Goal: Find contact information

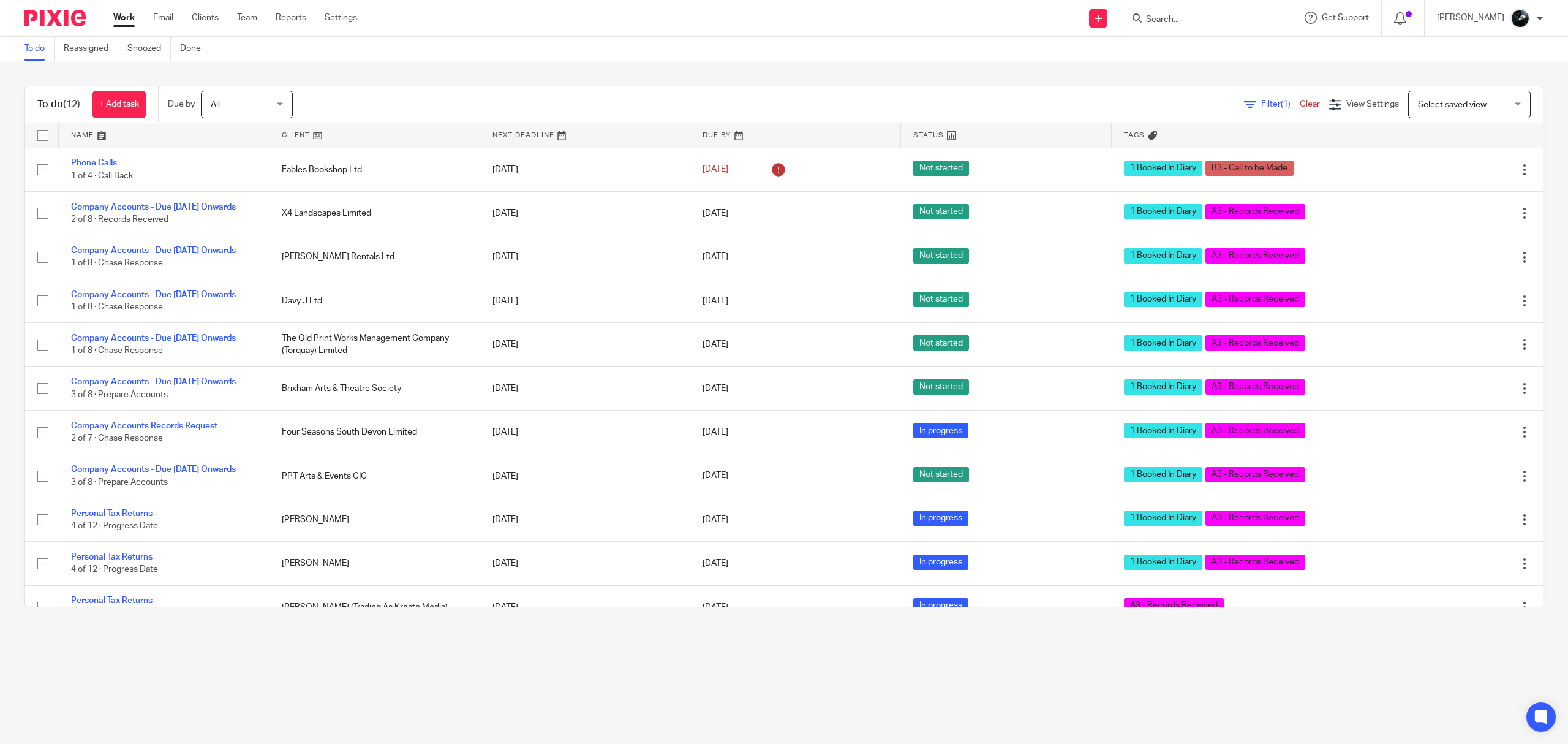
click at [1195, 20] on input "Search" at bounding box center [1199, 20] width 110 height 11
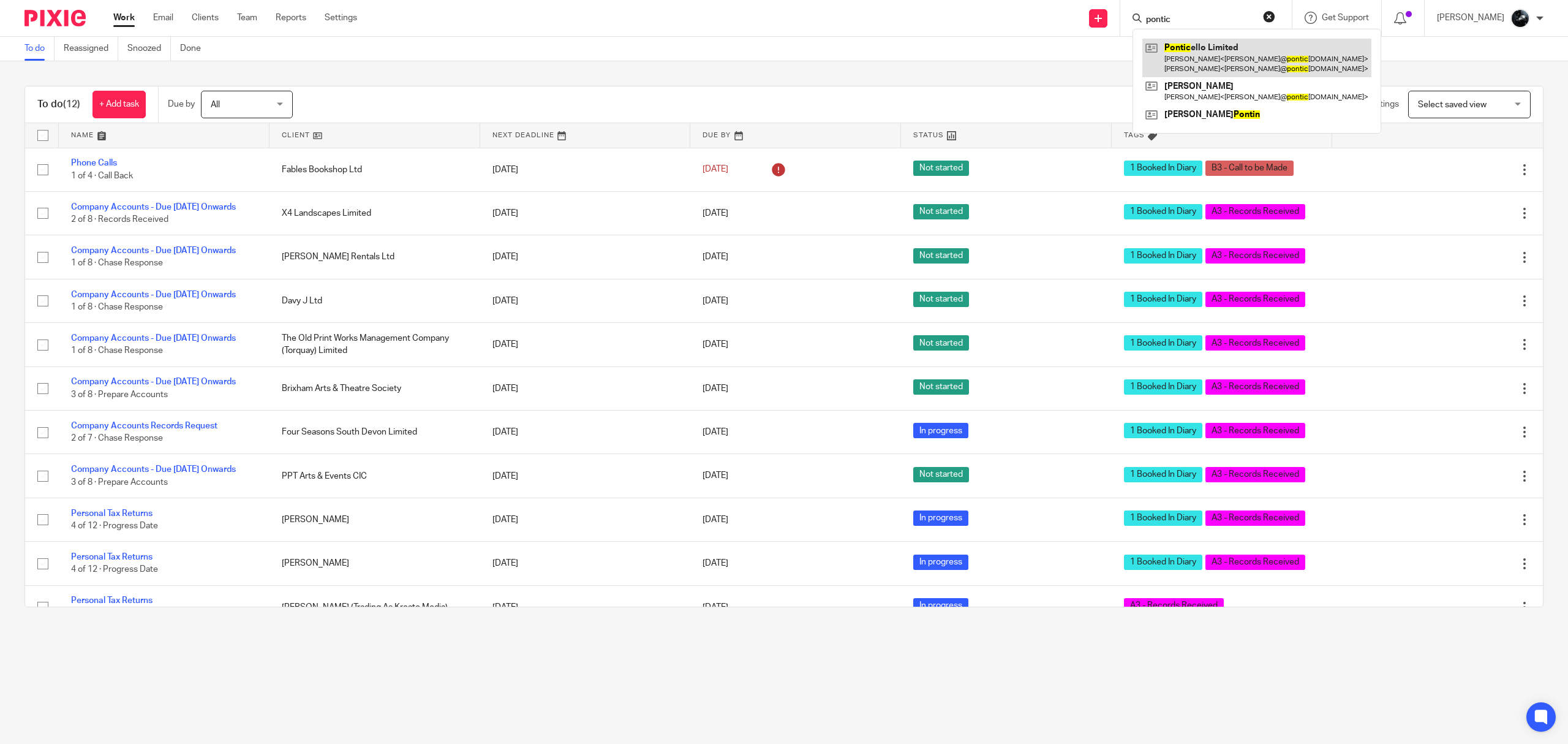
type input "pontic"
click at [1227, 71] on link at bounding box center [1257, 58] width 229 height 38
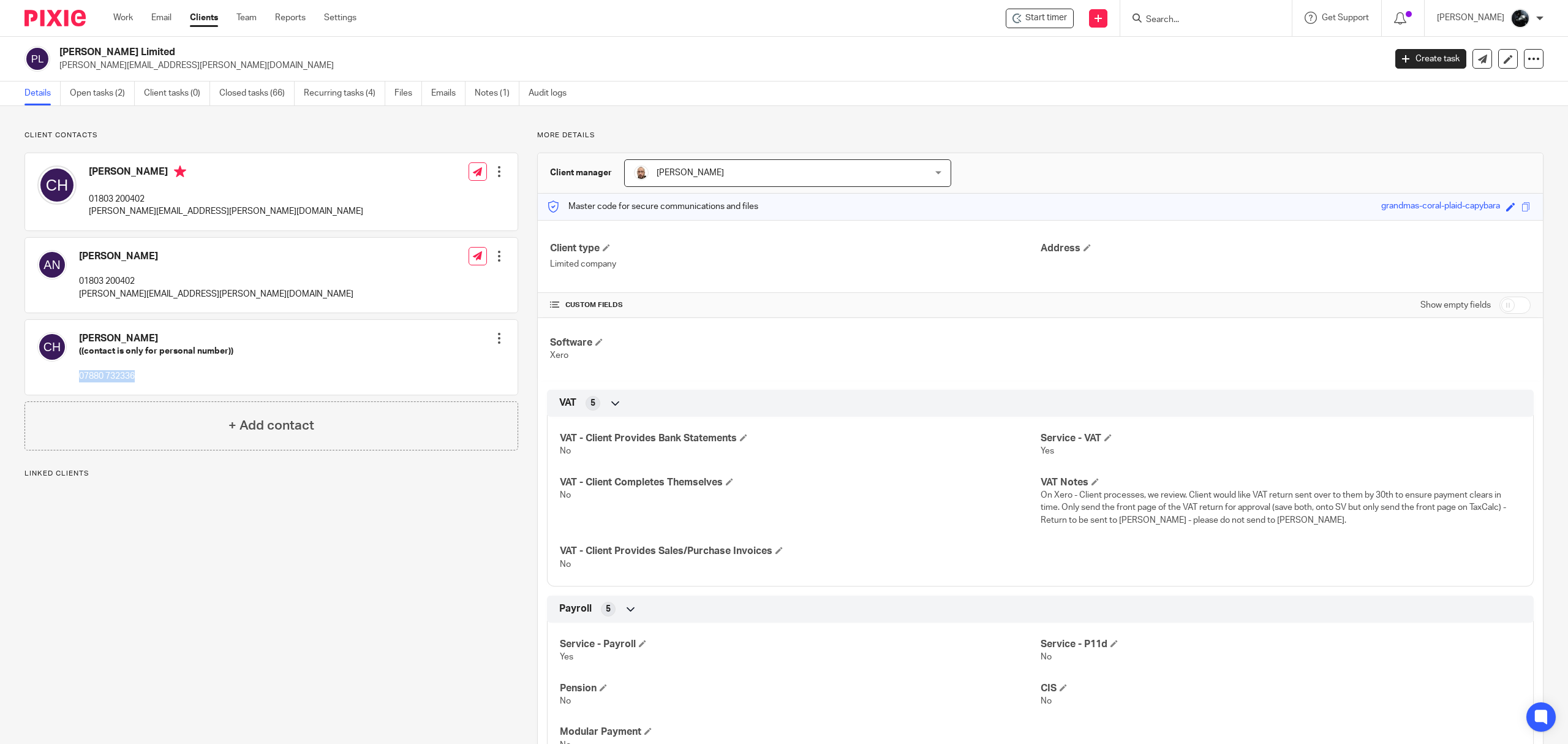
drag, startPoint x: 145, startPoint y: 377, endPoint x: 81, endPoint y: 381, distance: 64.1
click at [81, 381] on p "07880 732336" at bounding box center [157, 376] width 154 height 12
copy p "07880 732336"
